Goal: Information Seeking & Learning: Learn about a topic

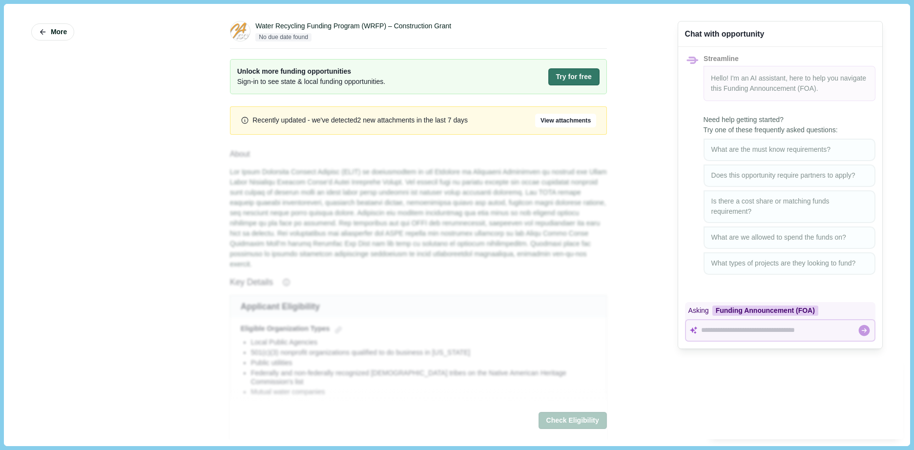
click at [305, 25] on div "Water Recycling Funding Program (WRFP) – Construction Grant" at bounding box center [353, 26] width 196 height 10
click at [42, 28] on icon "button" at bounding box center [43, 32] width 9 height 9
